Goal: Task Accomplishment & Management: Manage account settings

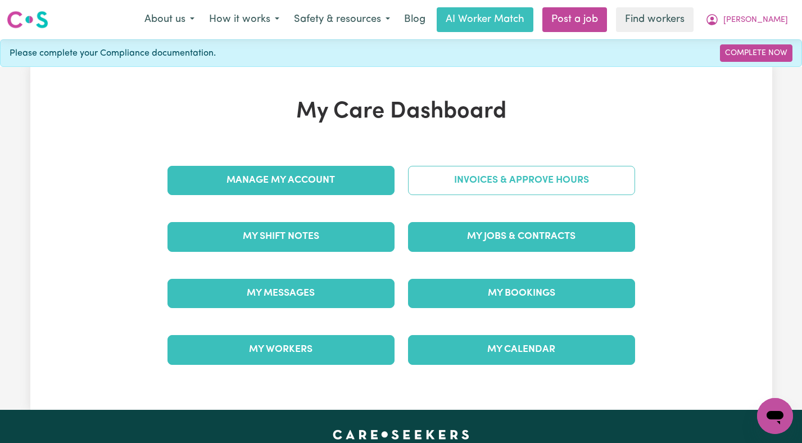
click at [482, 188] on link "Invoices & Approve Hours" at bounding box center [521, 180] width 227 height 29
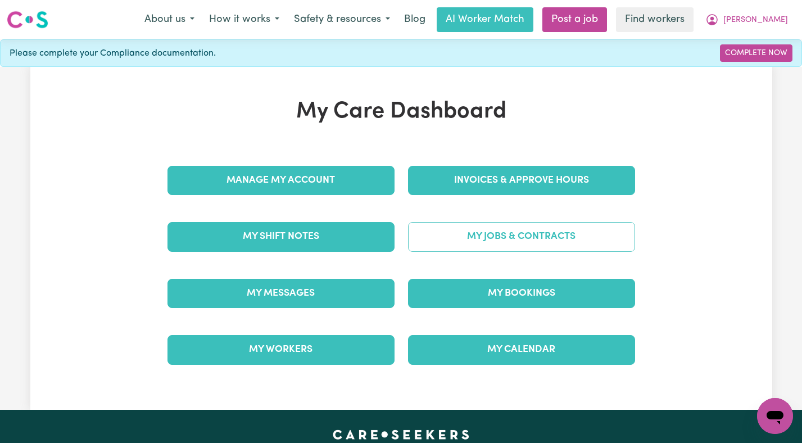
click at [522, 233] on link "My Jobs & Contracts" at bounding box center [521, 236] width 227 height 29
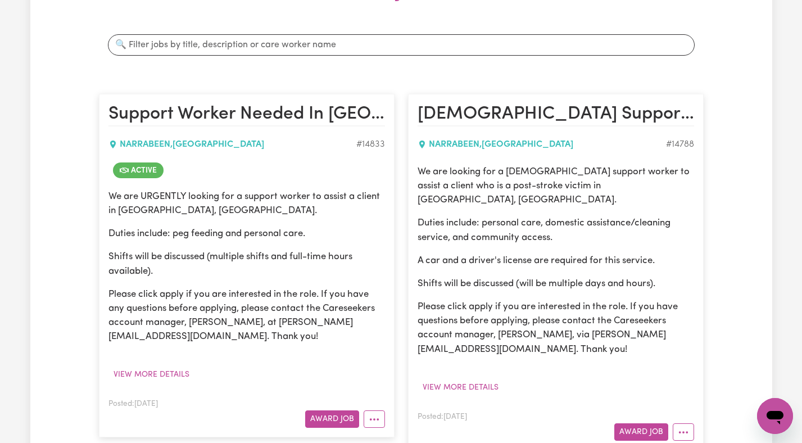
scroll to position [194, 0]
click at [367, 421] on button "More options" at bounding box center [374, 418] width 21 height 17
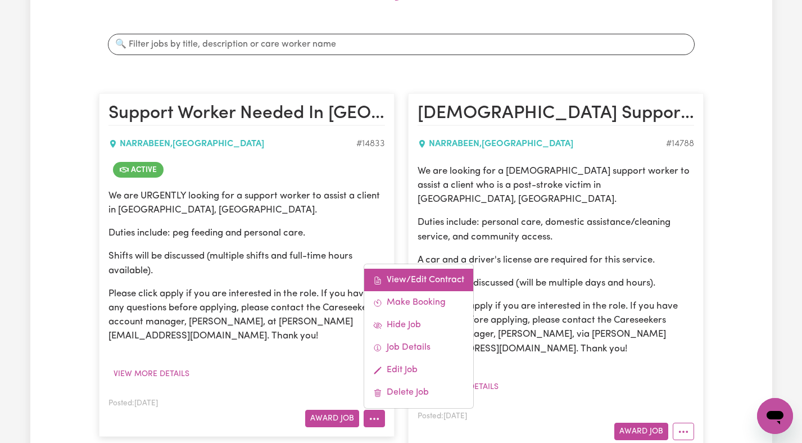
click at [397, 287] on link "View/Edit Contract" at bounding box center [418, 280] width 109 height 22
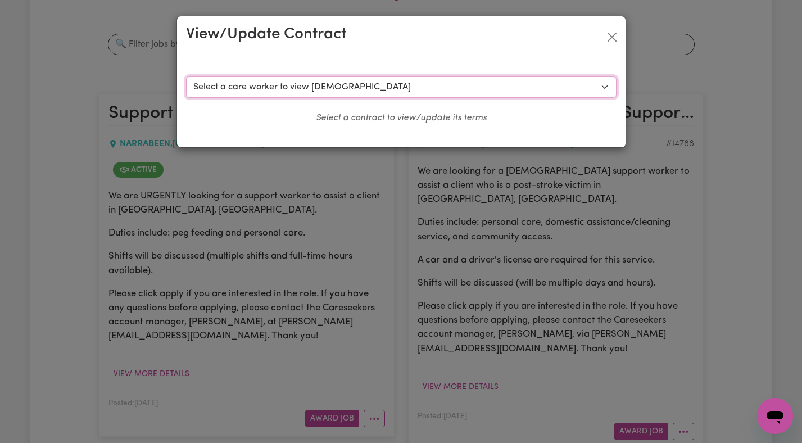
click at [356, 84] on select "Select a care worker to view [DEMOGRAPHIC_DATA] #10507 - [PERSON_NAME] (contrac…" at bounding box center [401, 86] width 430 height 21
select select "10140"
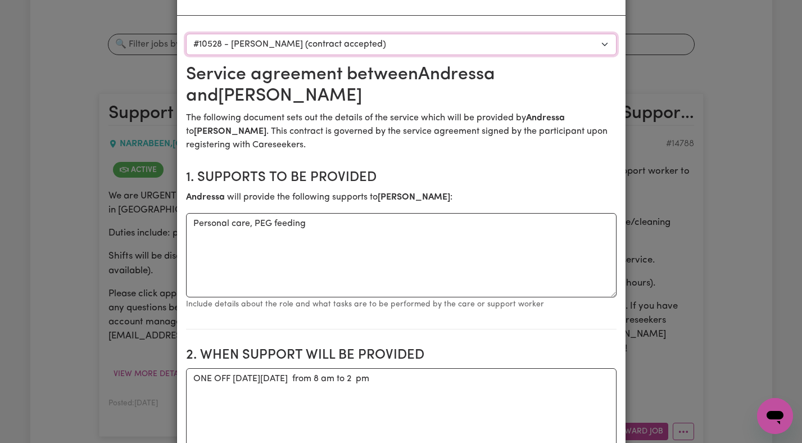
scroll to position [31, 0]
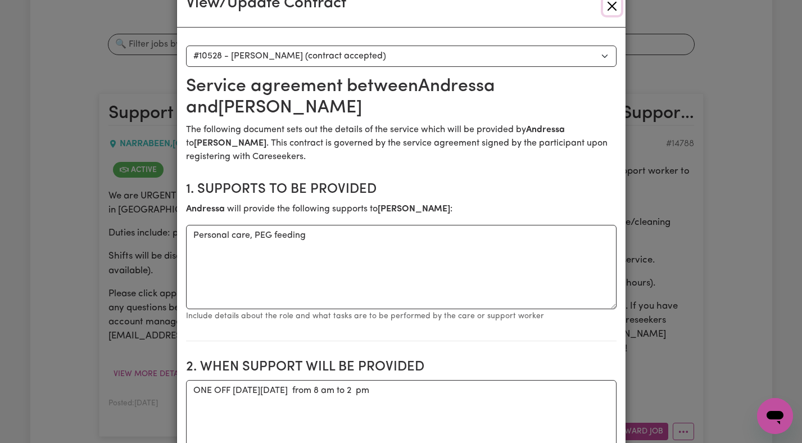
click at [606, 4] on button "Close" at bounding box center [612, 6] width 18 height 18
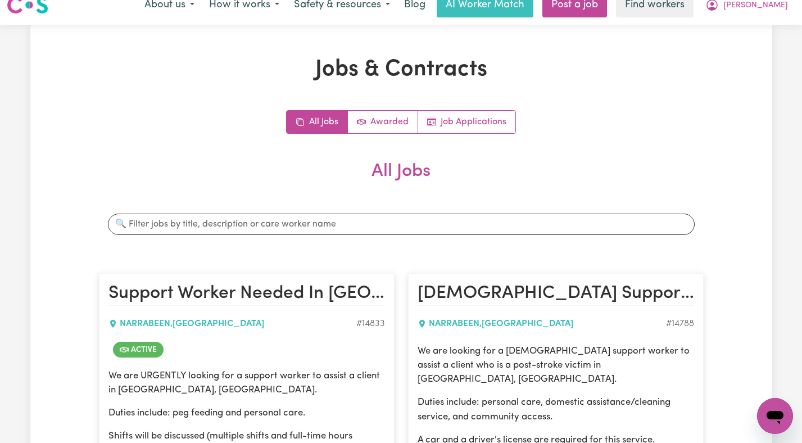
scroll to position [0, 0]
